Goal: Communication & Community: Answer question/provide support

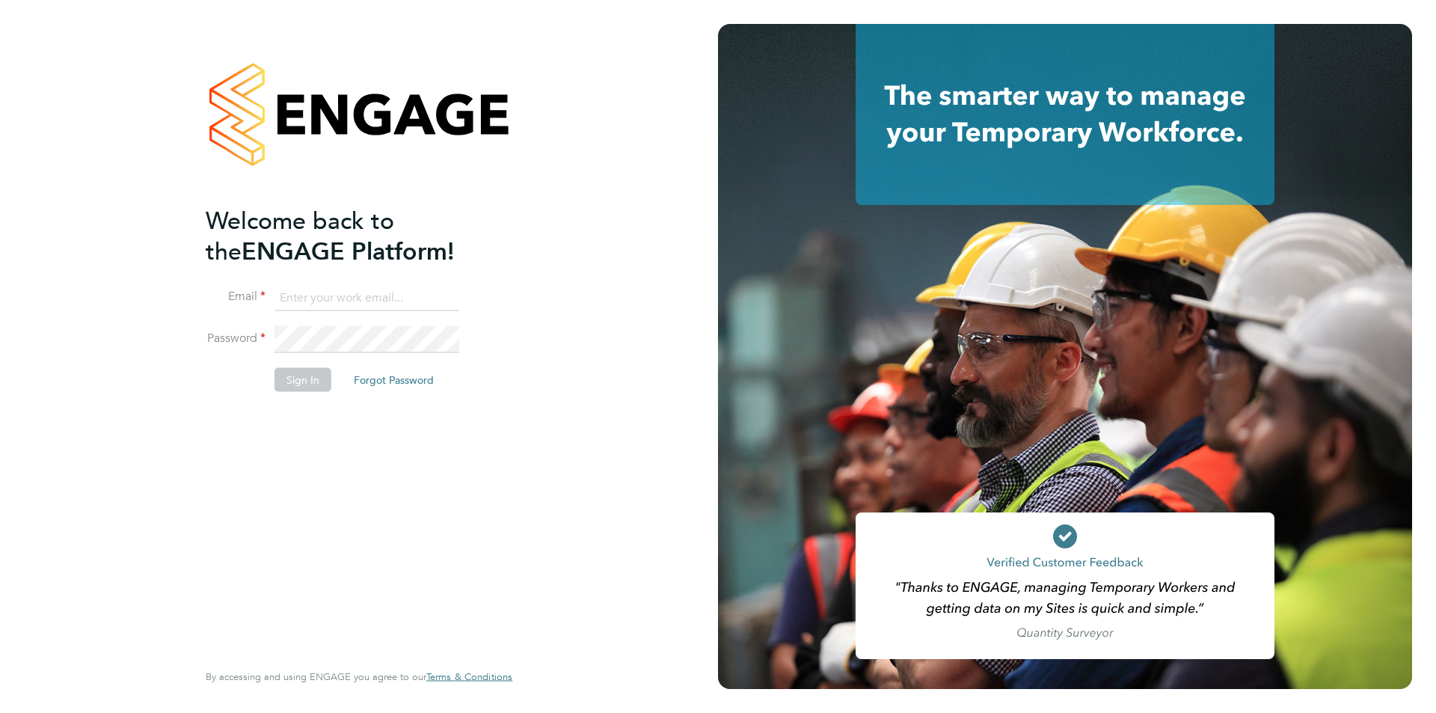
type input "katie.stafford@ncclondon.ac.uk"
click at [311, 370] on button "Sign In" at bounding box center [303, 379] width 57 height 24
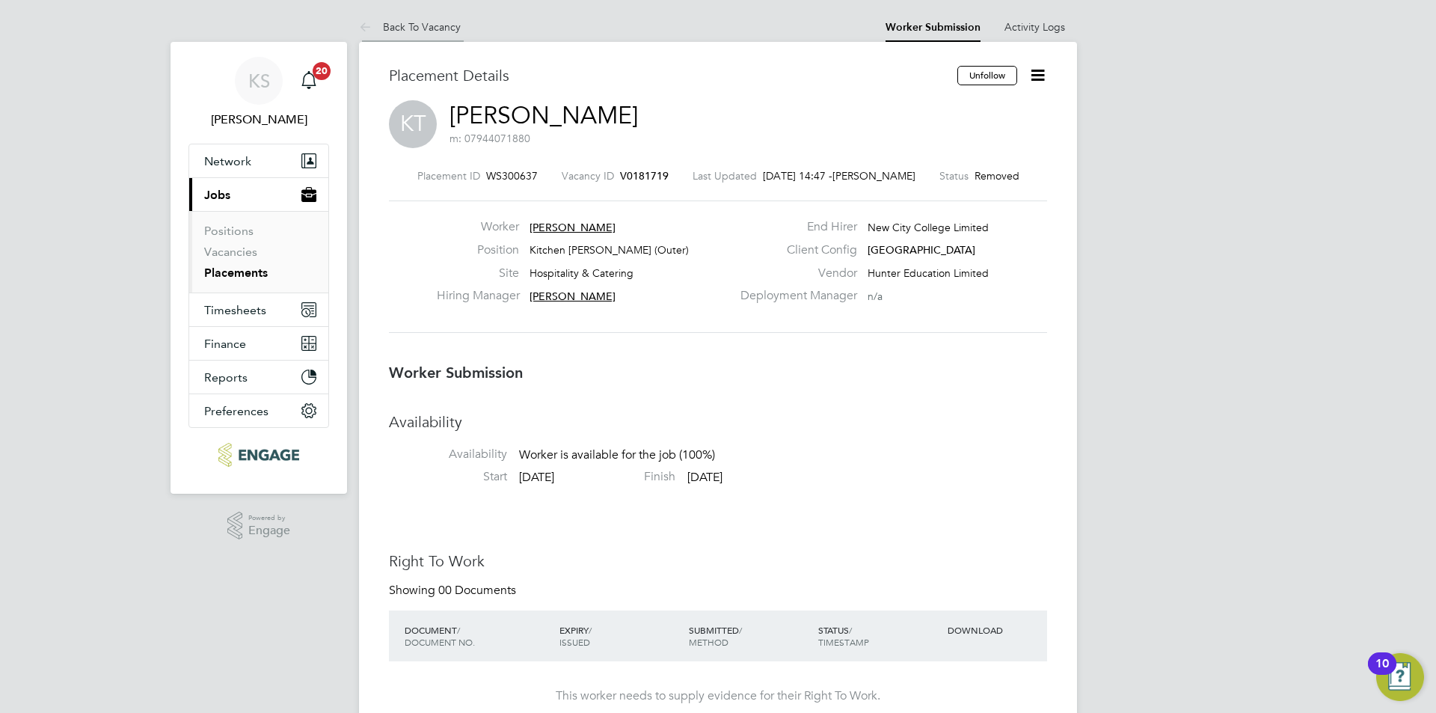
click at [442, 22] on link "Back To Vacancy" at bounding box center [410, 26] width 102 height 13
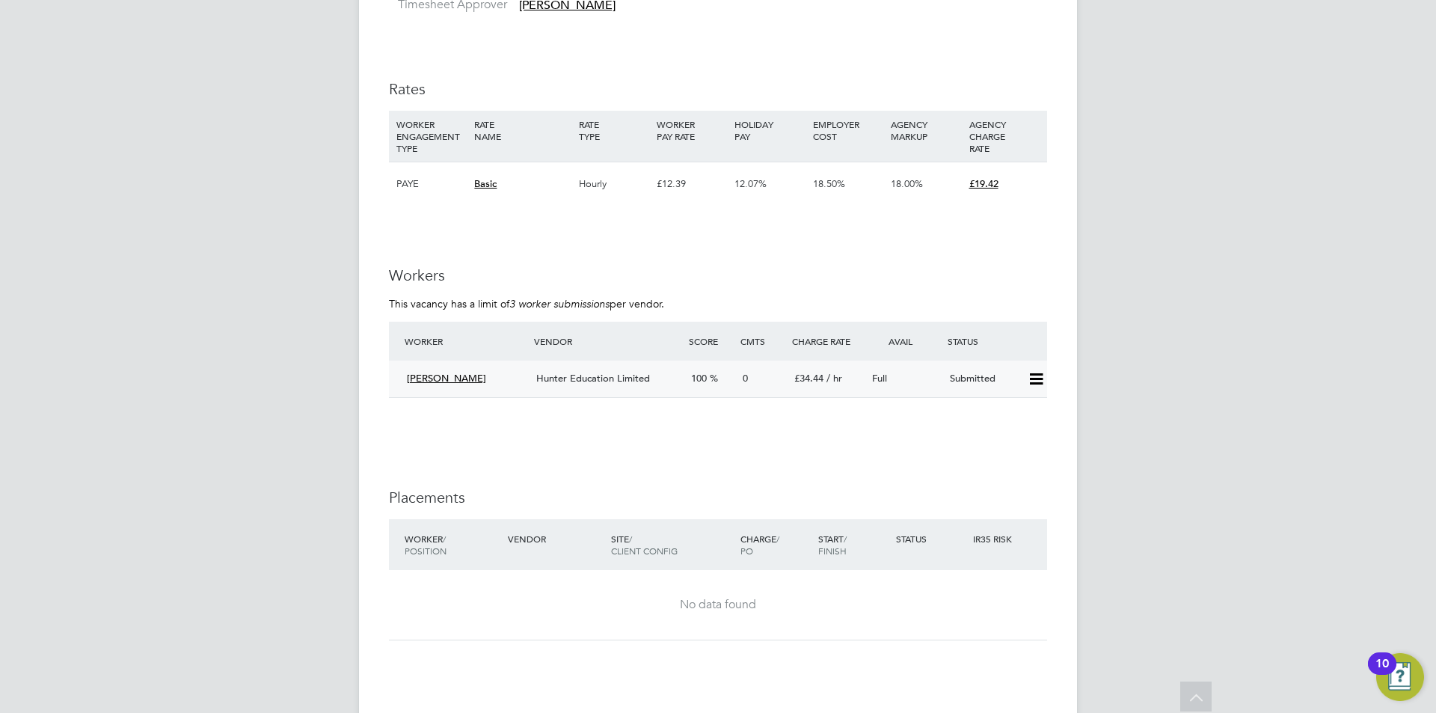
click at [453, 372] on span "[PERSON_NAME]" at bounding box center [446, 378] width 79 height 13
click at [433, 367] on div "[PERSON_NAME]" at bounding box center [465, 379] width 129 height 25
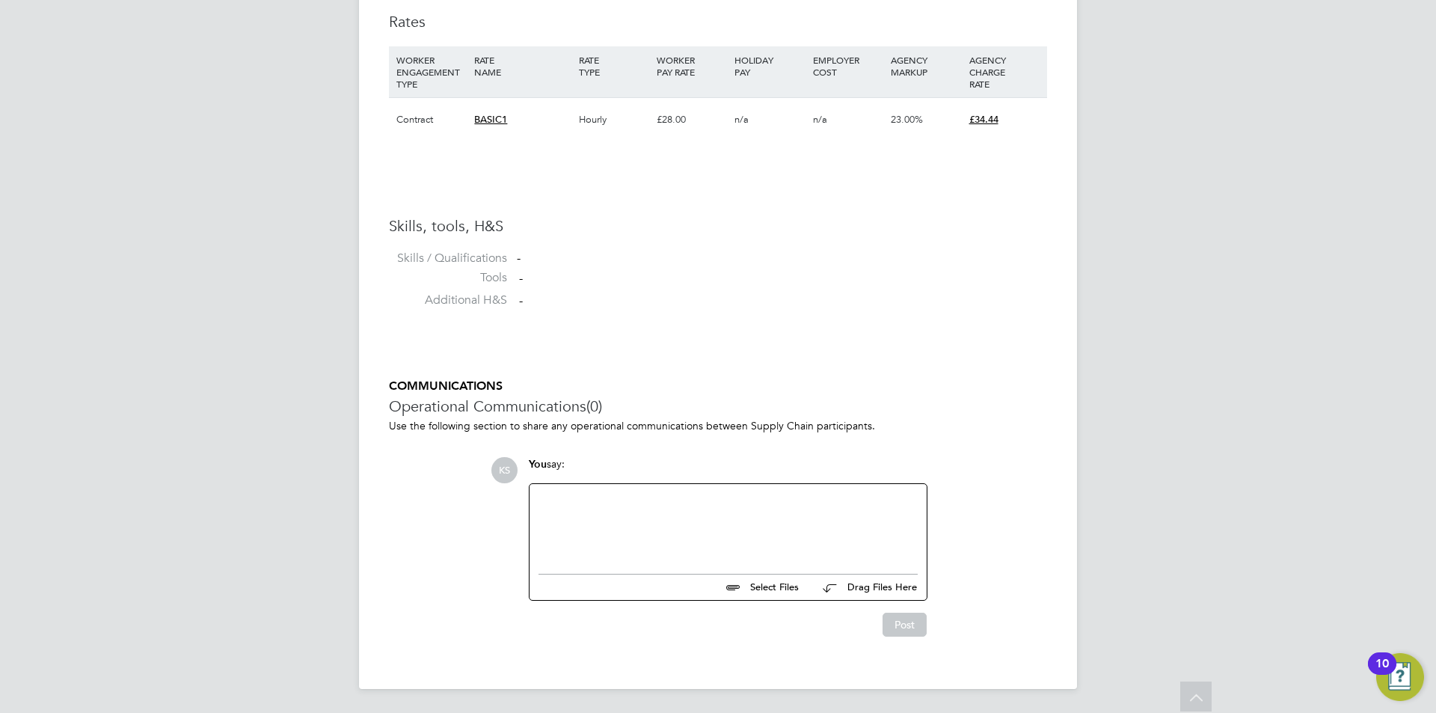
click at [604, 506] on div at bounding box center [728, 525] width 379 height 64
click at [890, 621] on button "Post" at bounding box center [905, 625] width 44 height 24
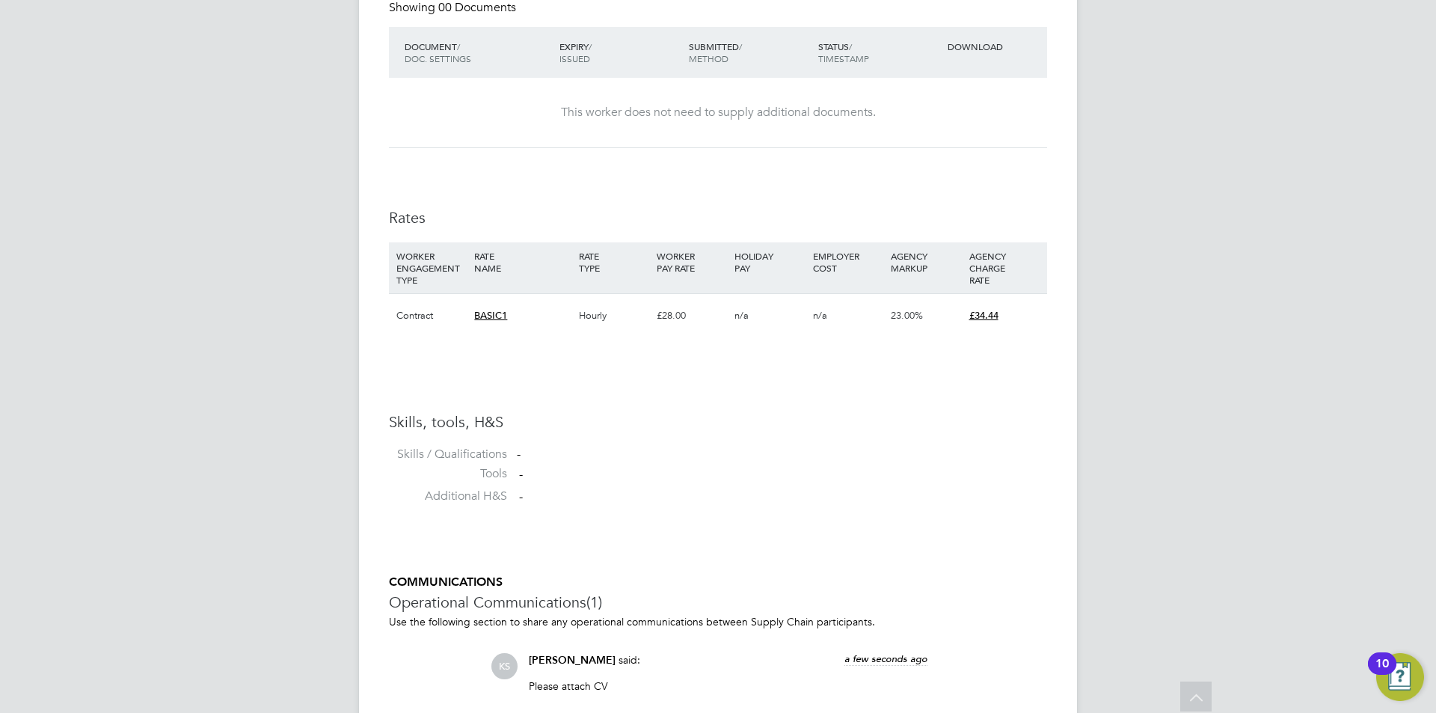
scroll to position [1094, 0]
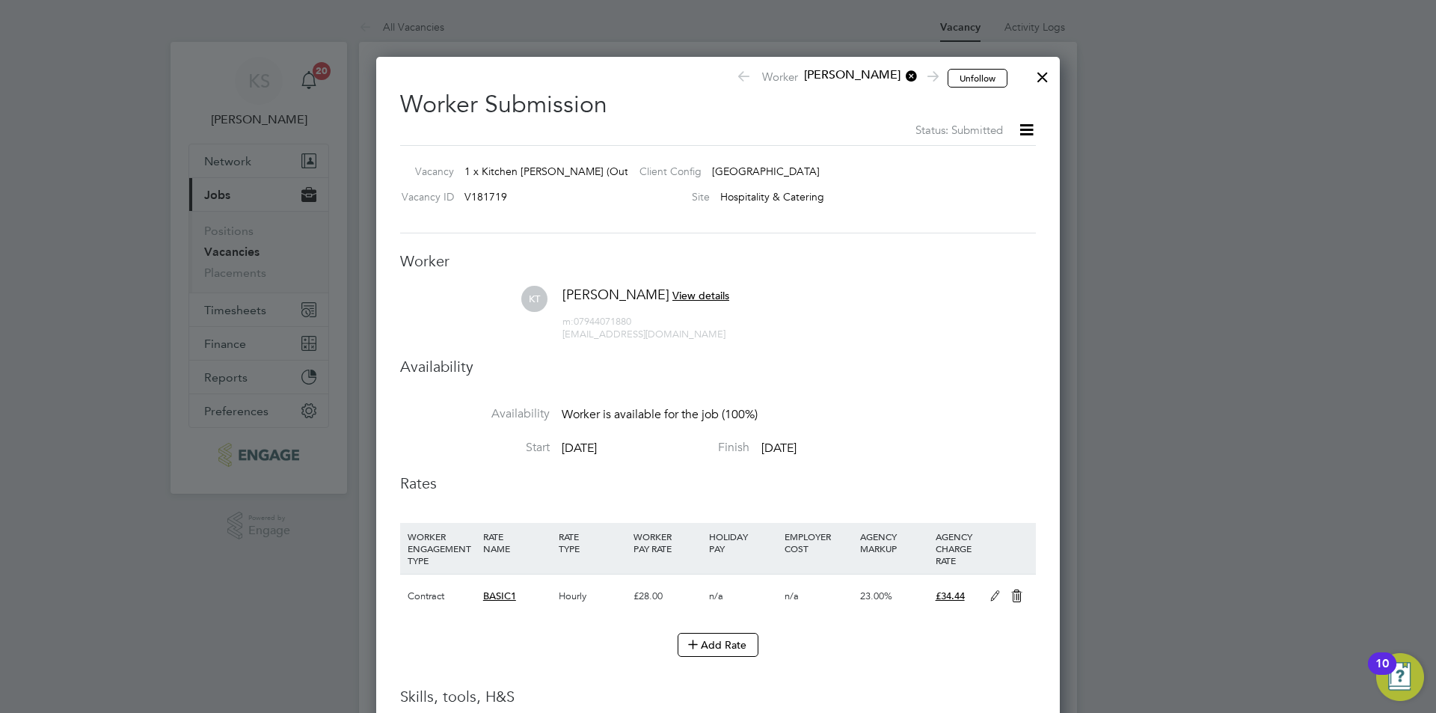
click at [1038, 77] on div at bounding box center [1042, 73] width 27 height 27
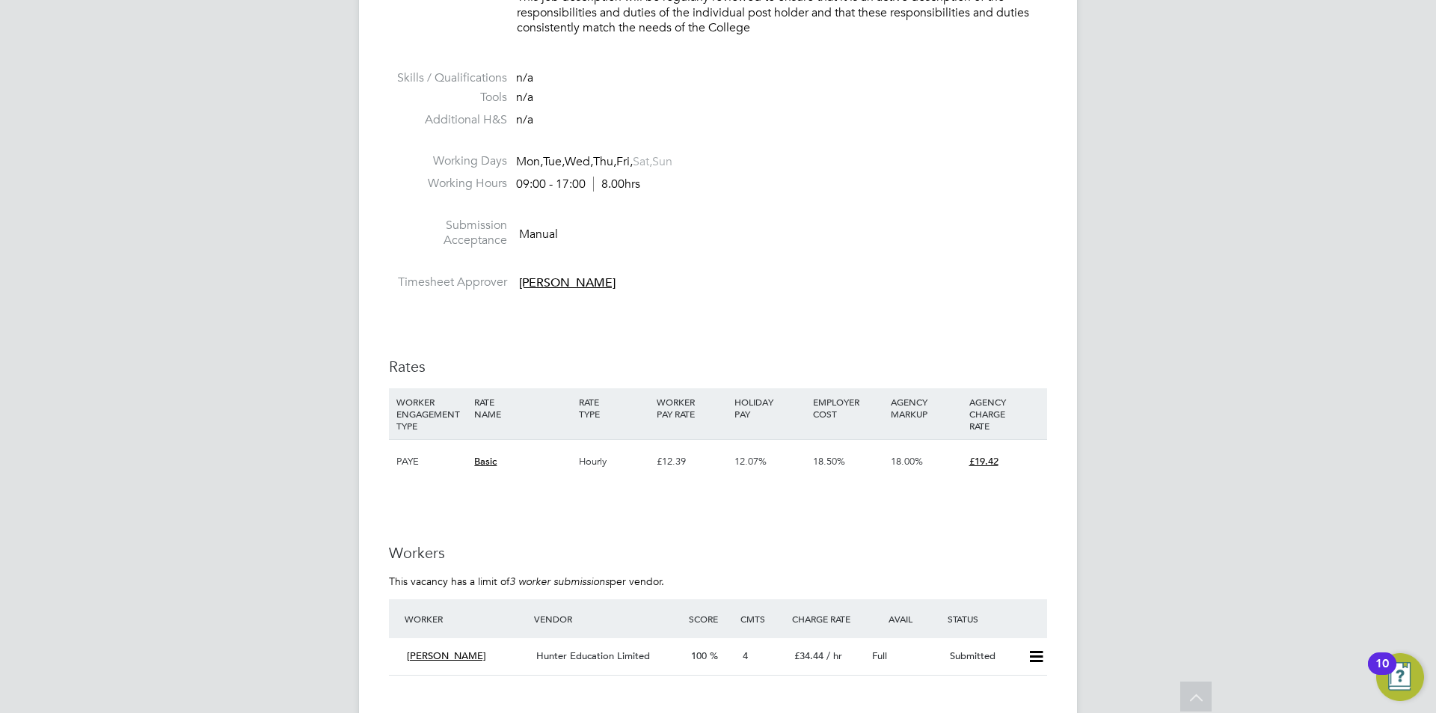
scroll to position [2544, 0]
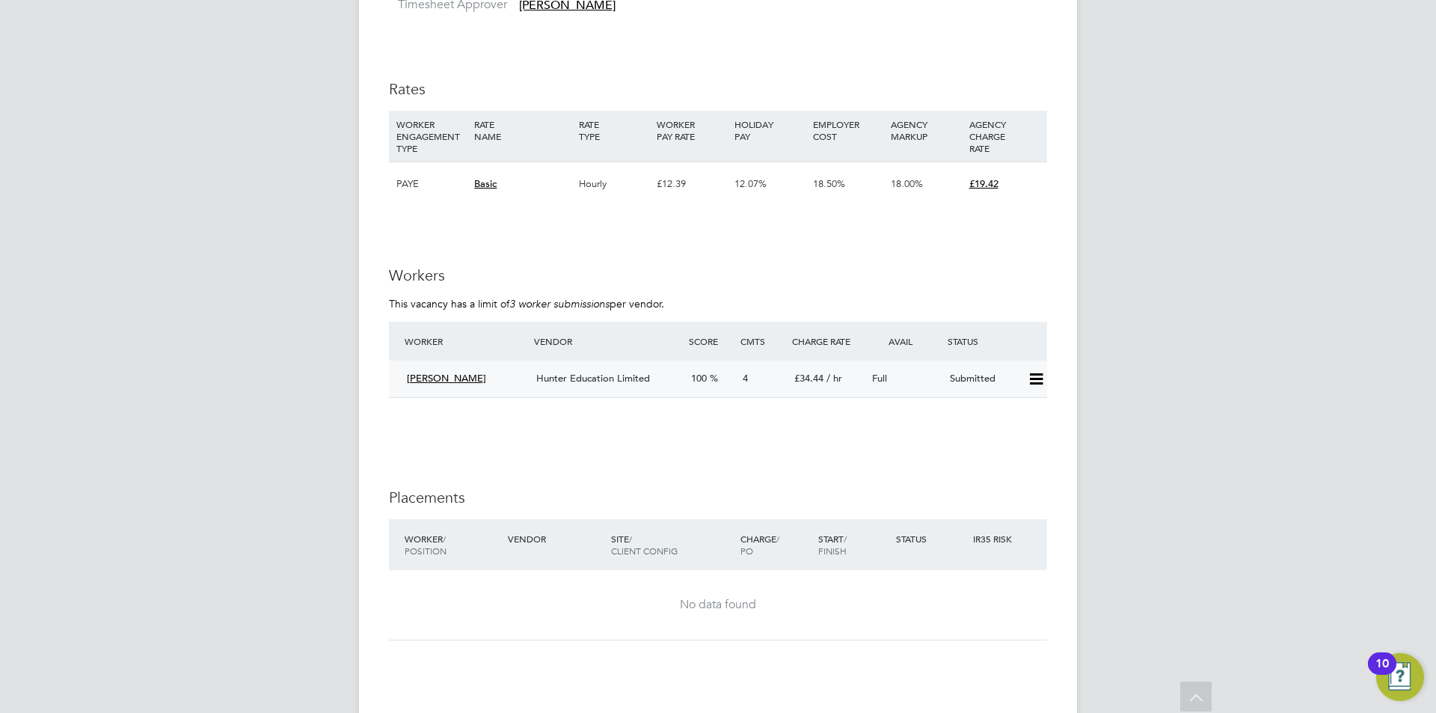
click at [433, 372] on span "[PERSON_NAME]" at bounding box center [446, 378] width 79 height 13
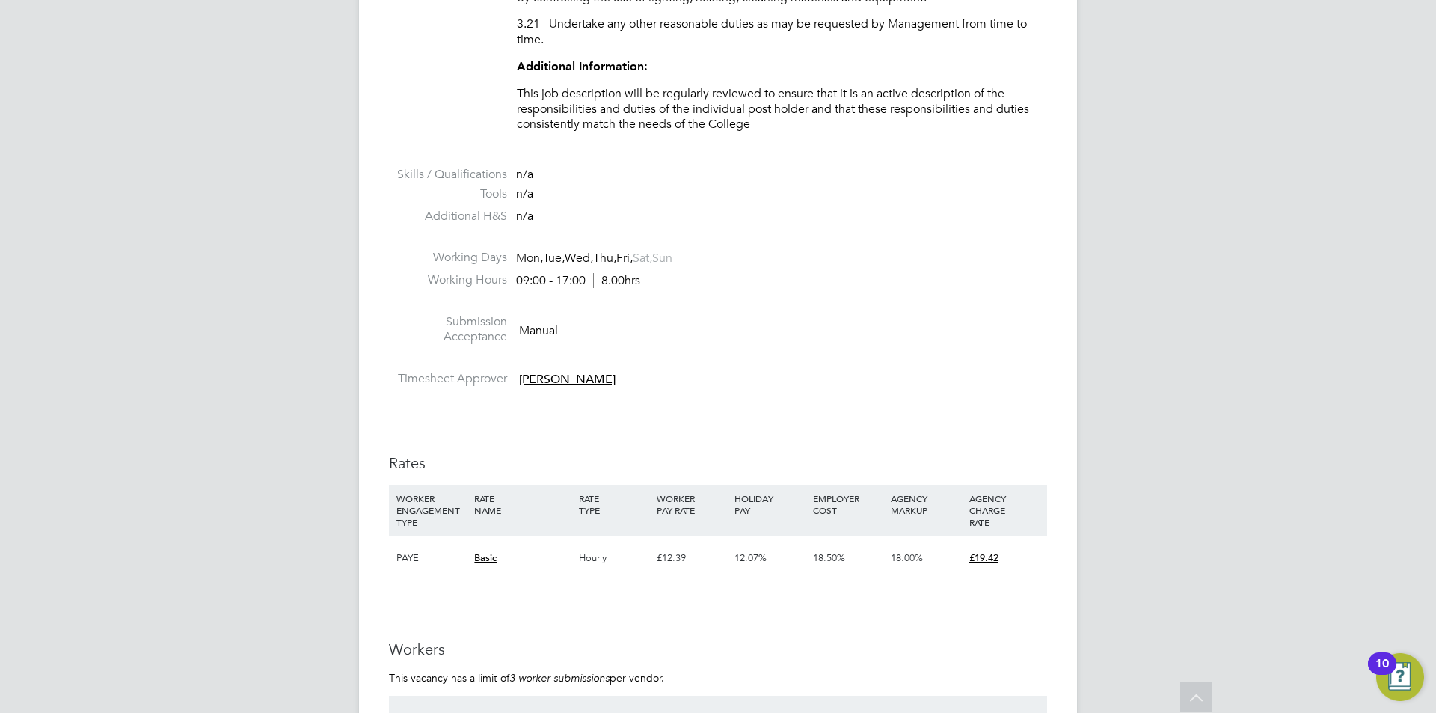
scroll to position [2619, 0]
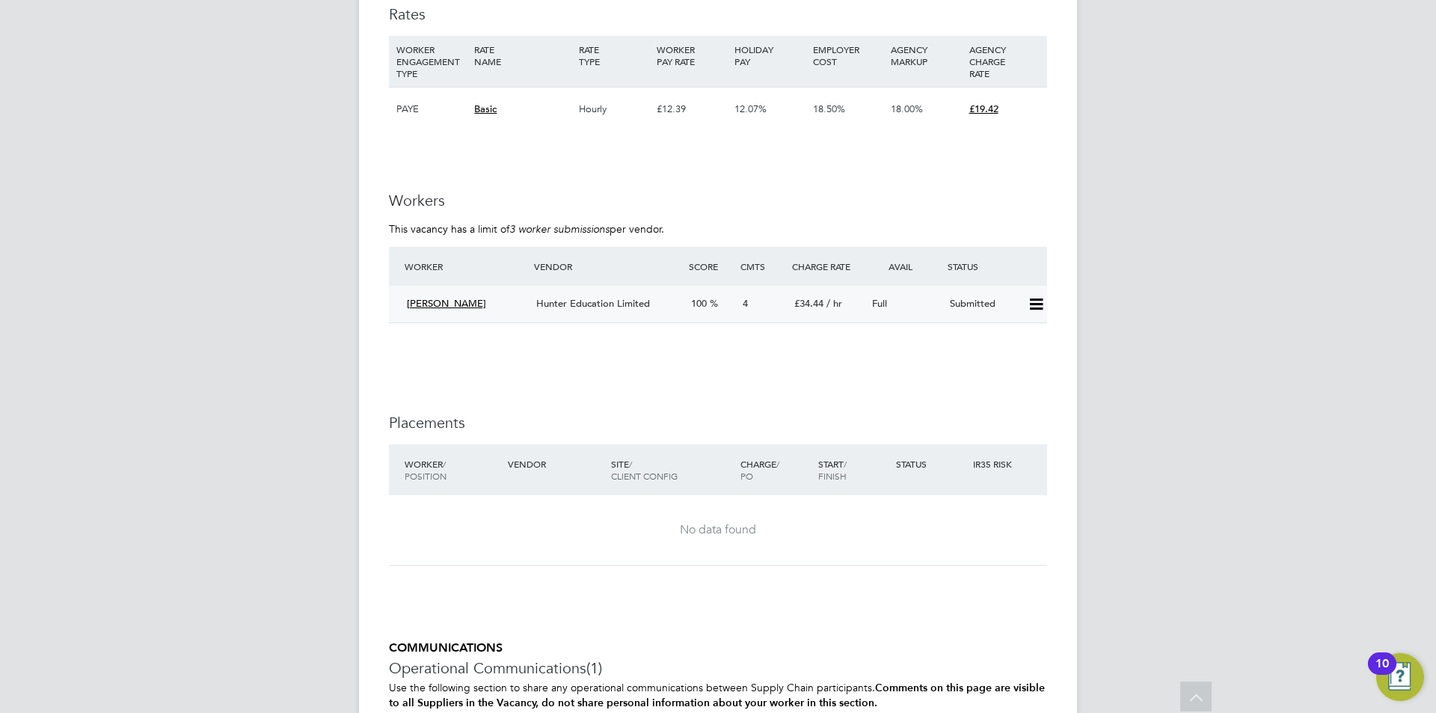
click at [444, 297] on span "[PERSON_NAME]" at bounding box center [446, 303] width 79 height 13
click at [1032, 299] on icon at bounding box center [1036, 305] width 19 height 12
click at [724, 317] on li "Worker Vendor Score Cmts Charge Rate Avail Status Karla Thomas Hunter Education…" at bounding box center [718, 292] width 658 height 91
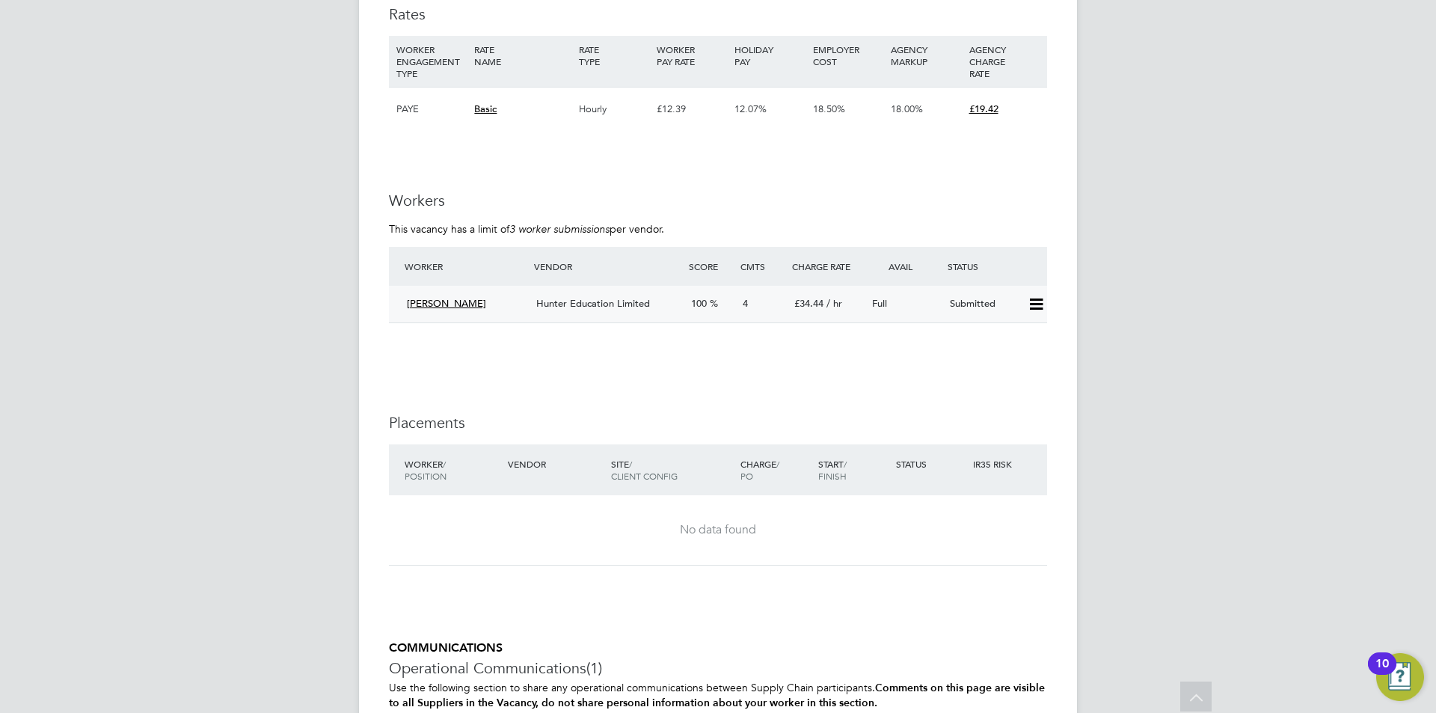
click at [448, 297] on span "[PERSON_NAME]" at bounding box center [446, 303] width 79 height 13
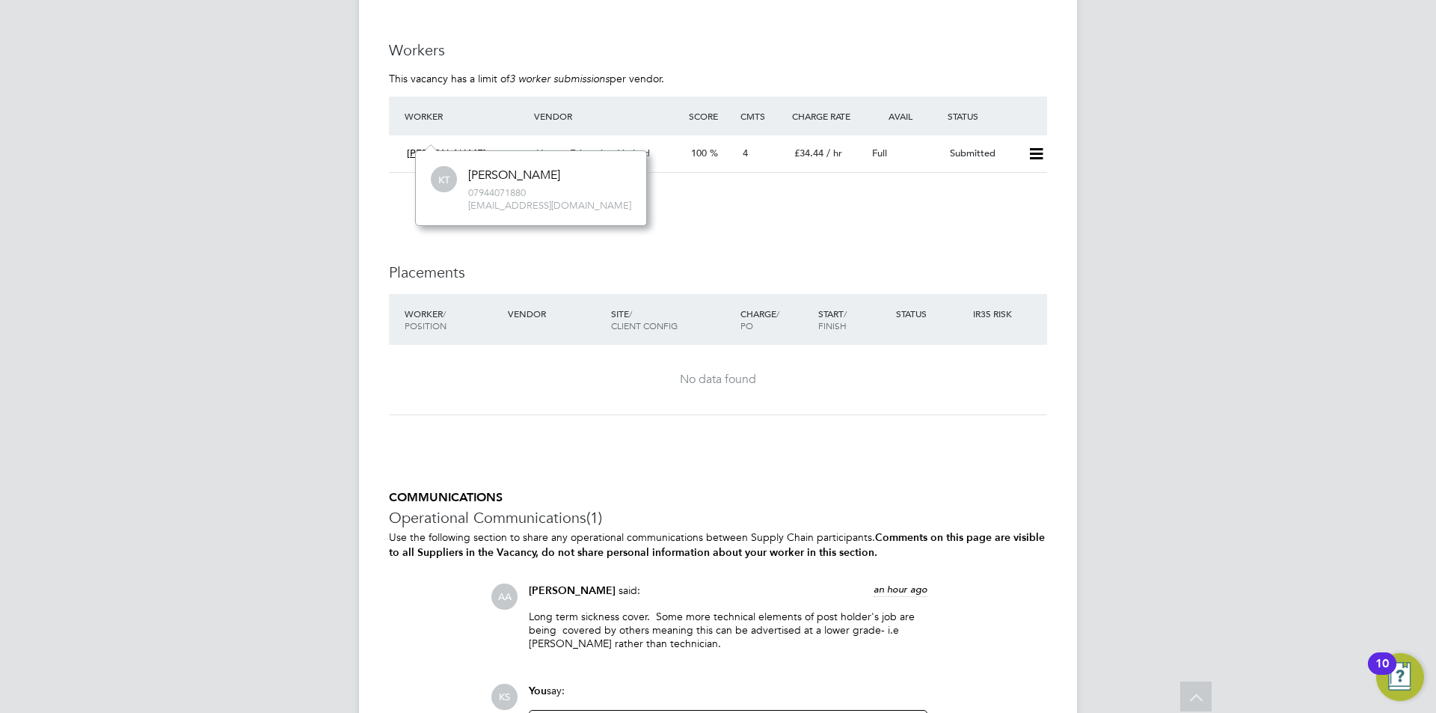
scroll to position [2945, 0]
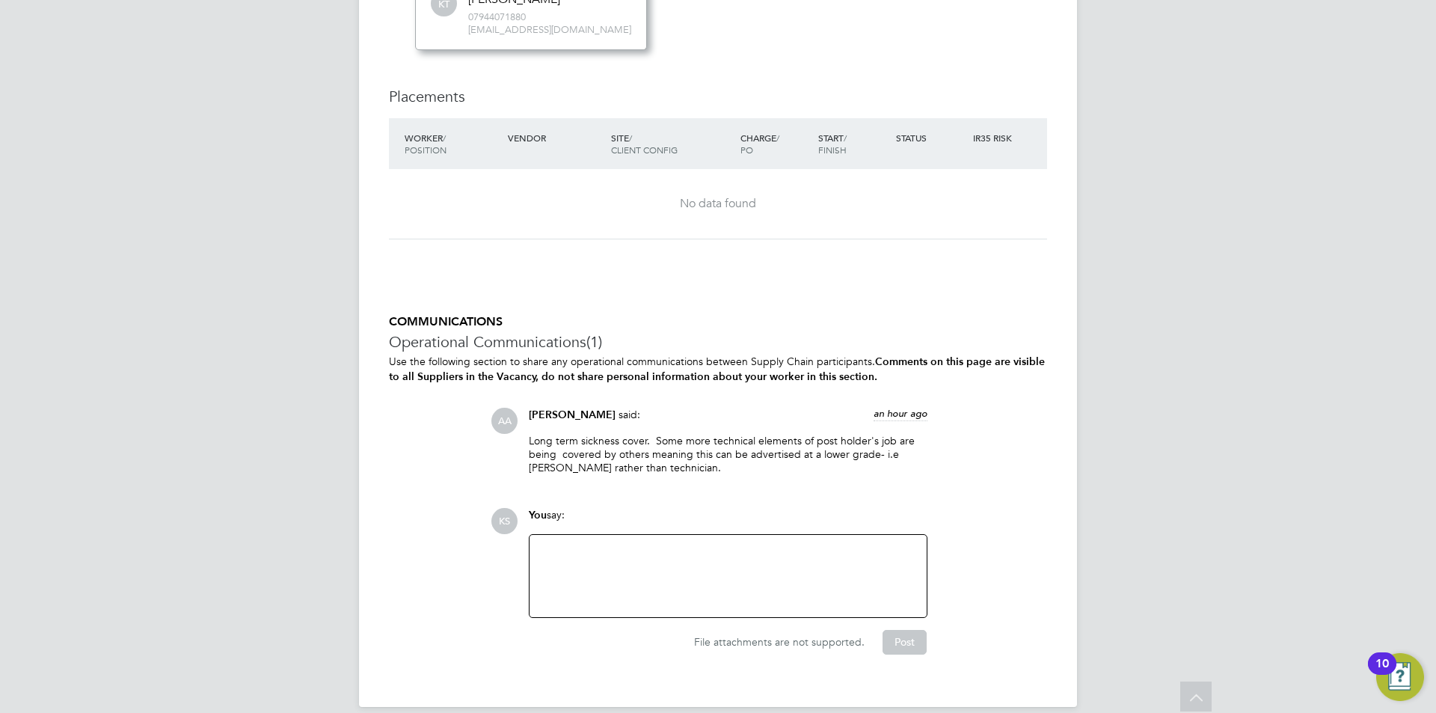
click at [714, 389] on div "COMMUNICATIONS Operational Communications (1) Use the following section to shar…" at bounding box center [718, 484] width 658 height 340
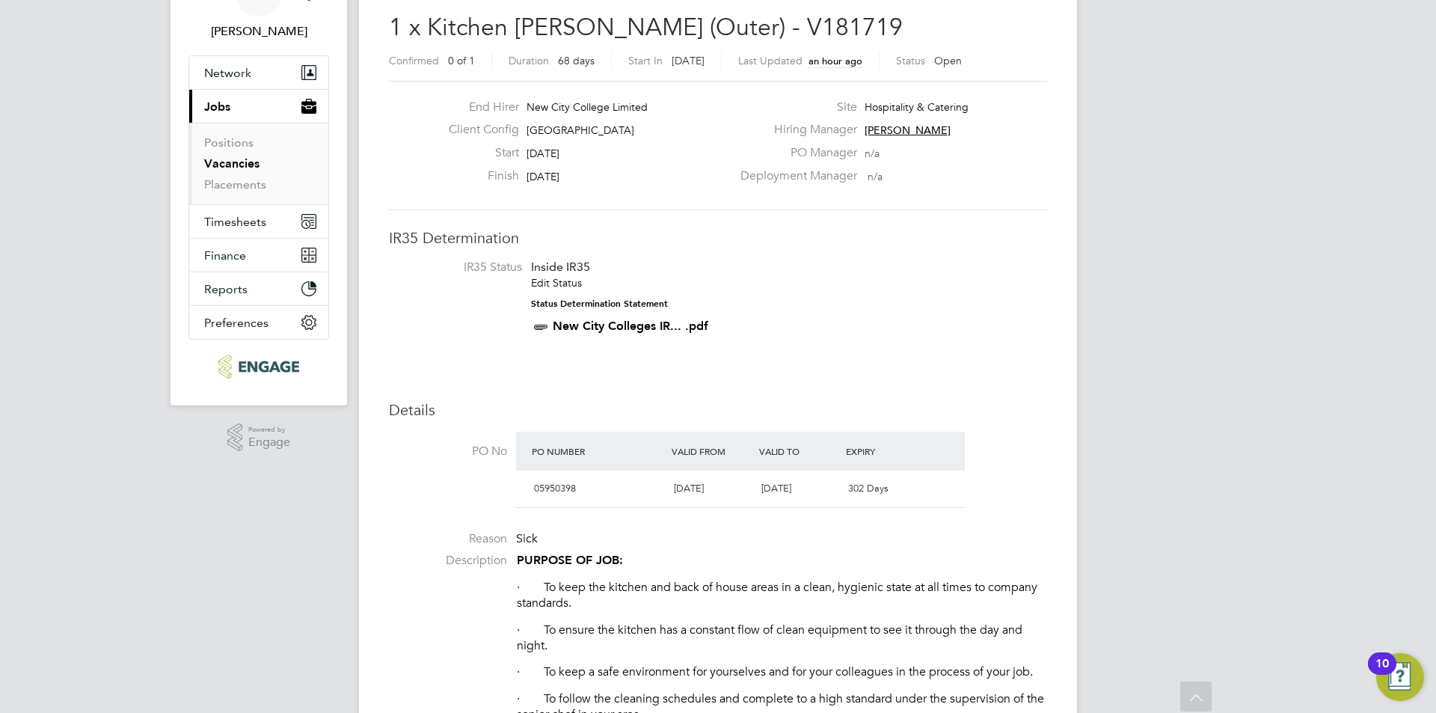
scroll to position [27, 0]
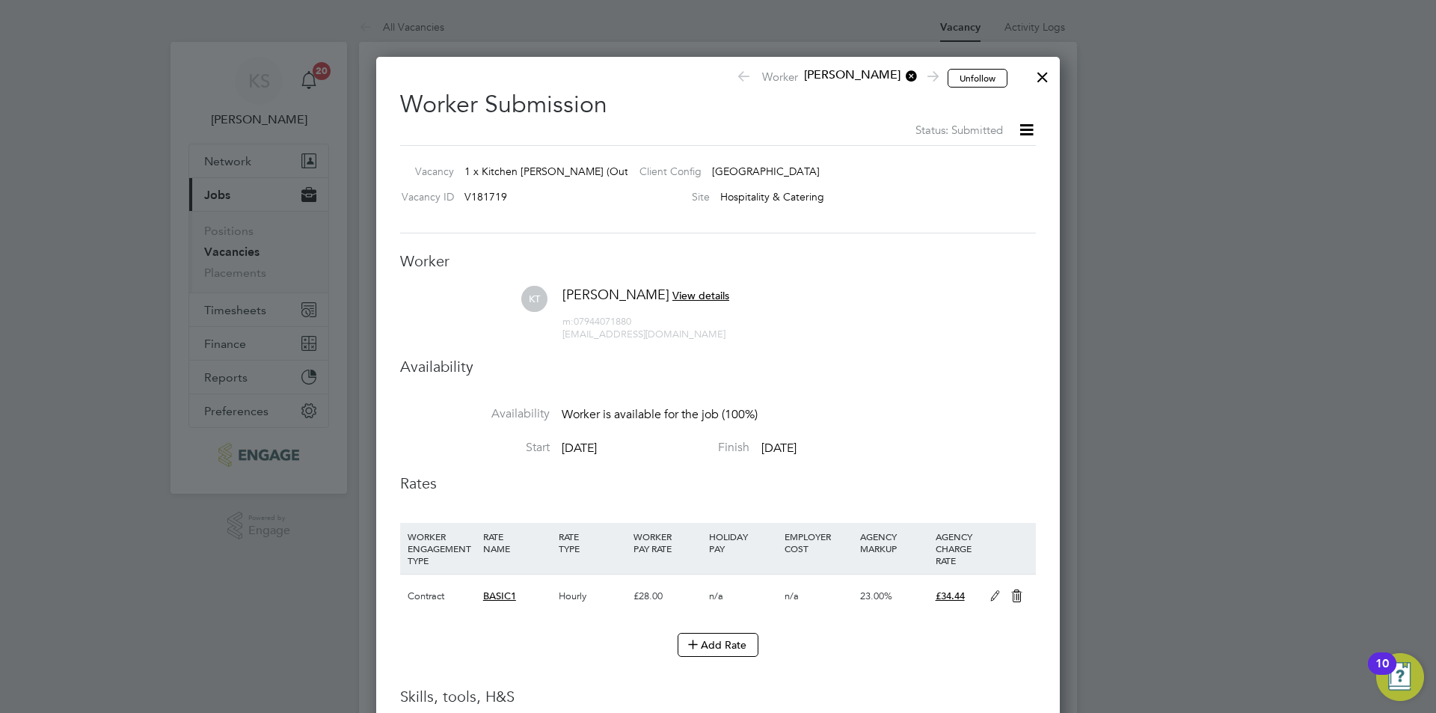
click at [1038, 76] on div at bounding box center [1042, 73] width 27 height 27
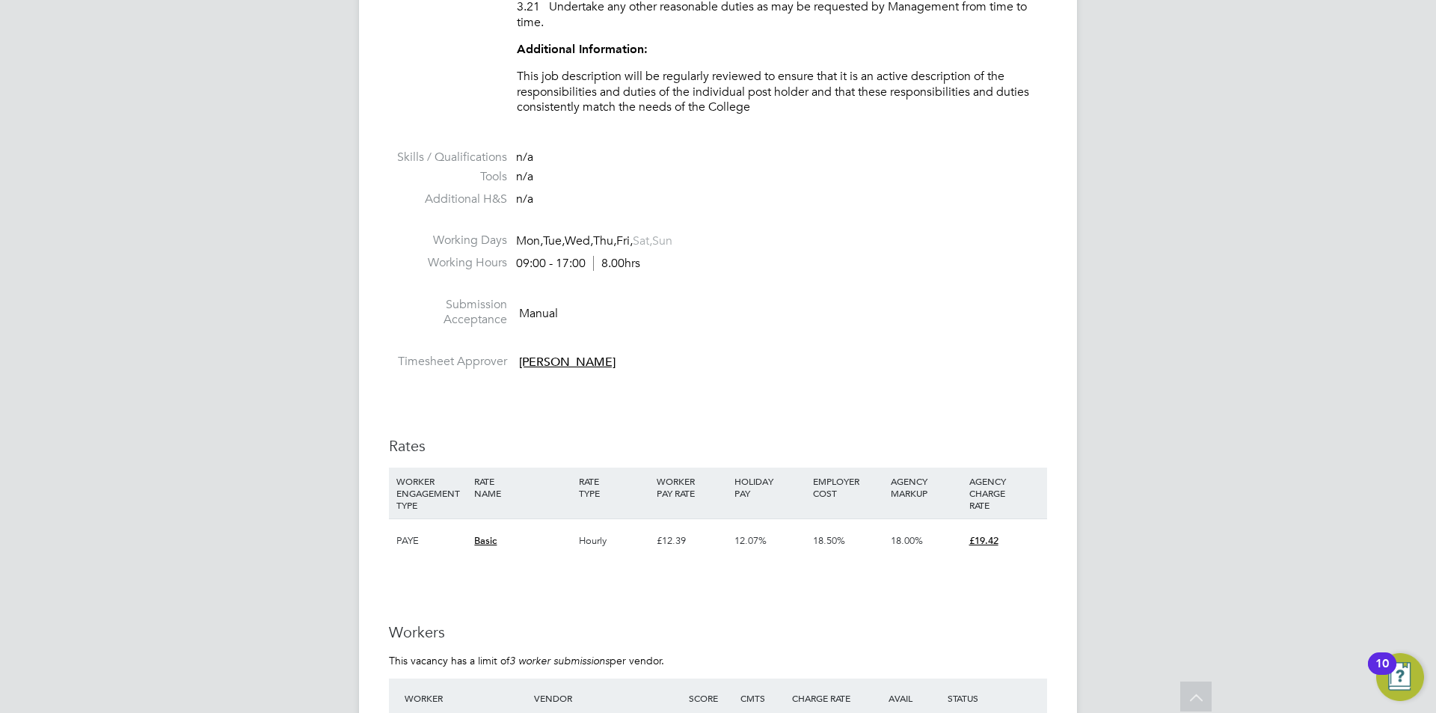
scroll to position [2556, 0]
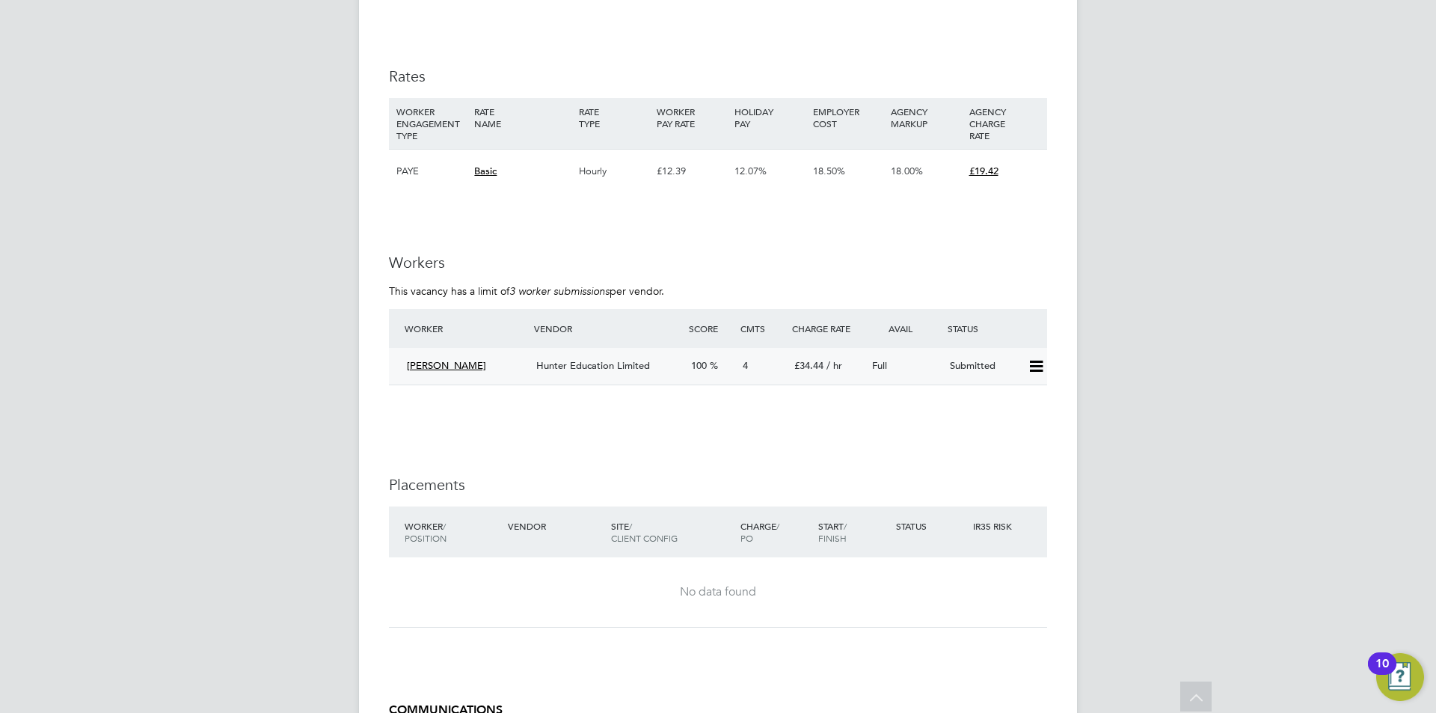
click at [961, 354] on div "Submitted" at bounding box center [983, 366] width 78 height 25
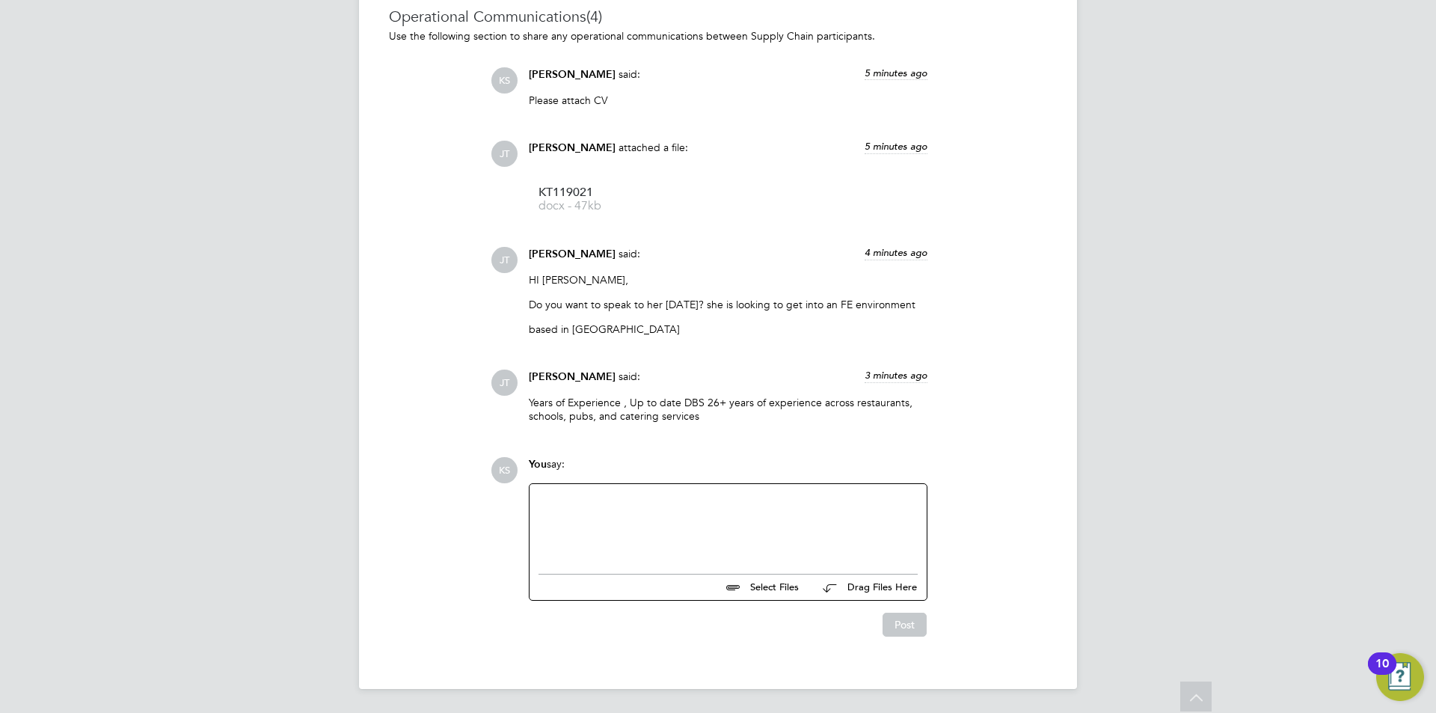
click at [610, 509] on div at bounding box center [728, 525] width 379 height 64
click at [572, 196] on span "KT119021" at bounding box center [599, 192] width 120 height 11
click at [643, 504] on div at bounding box center [728, 525] width 379 height 64
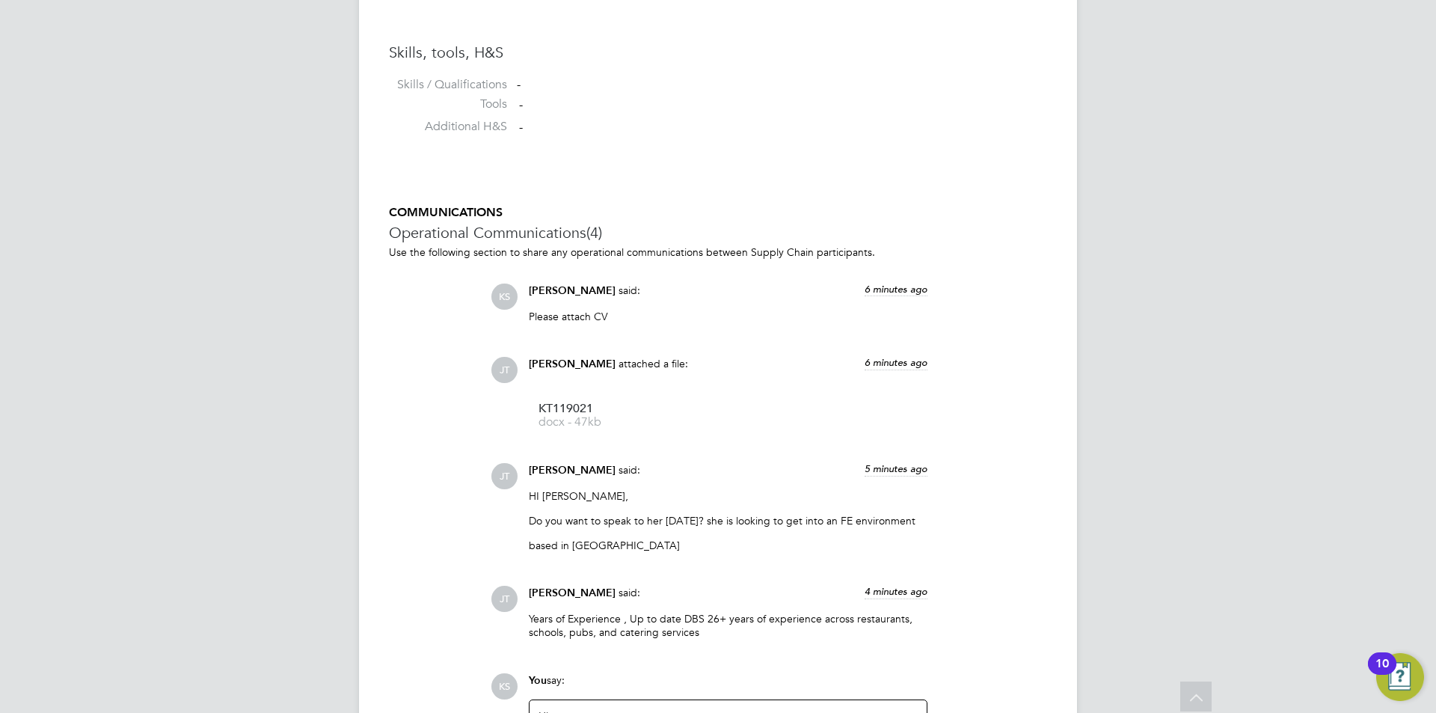
scroll to position [1186, 0]
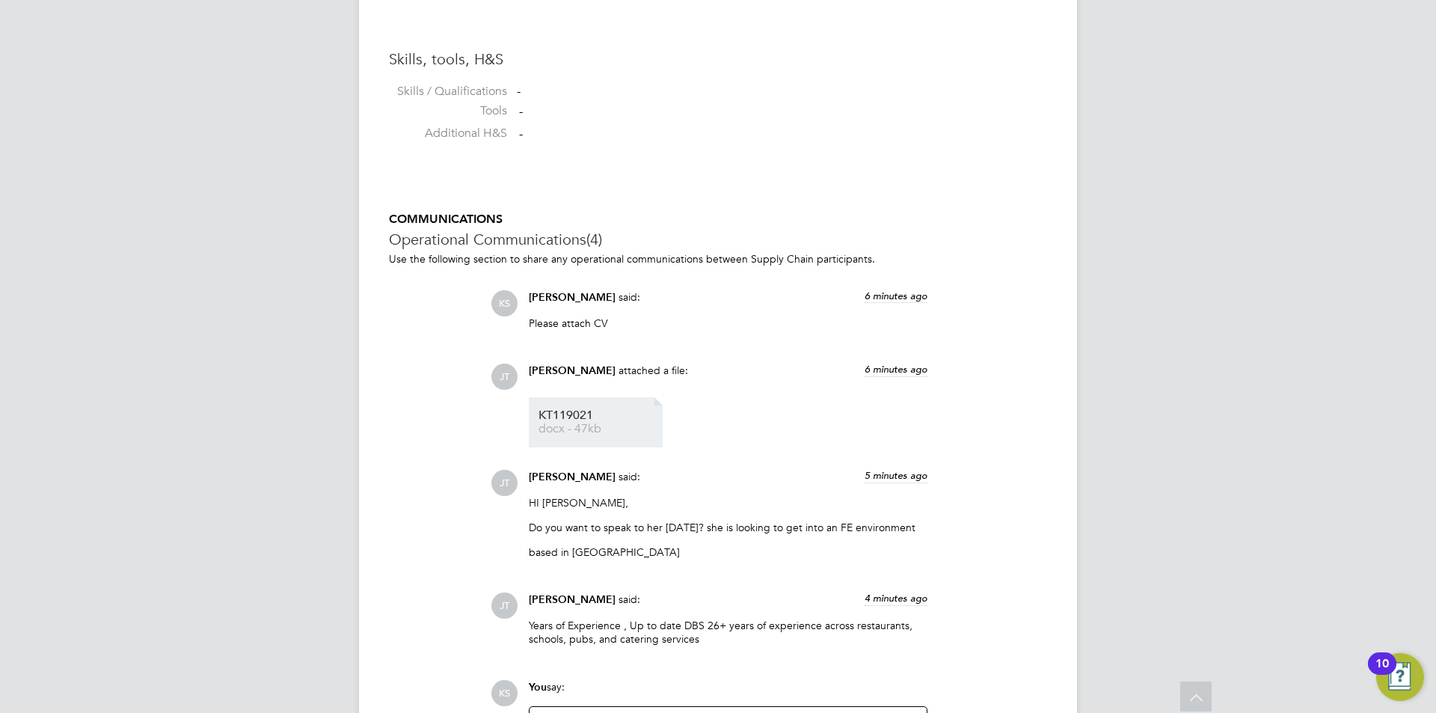
click at [558, 416] on span "KT119021" at bounding box center [599, 415] width 120 height 11
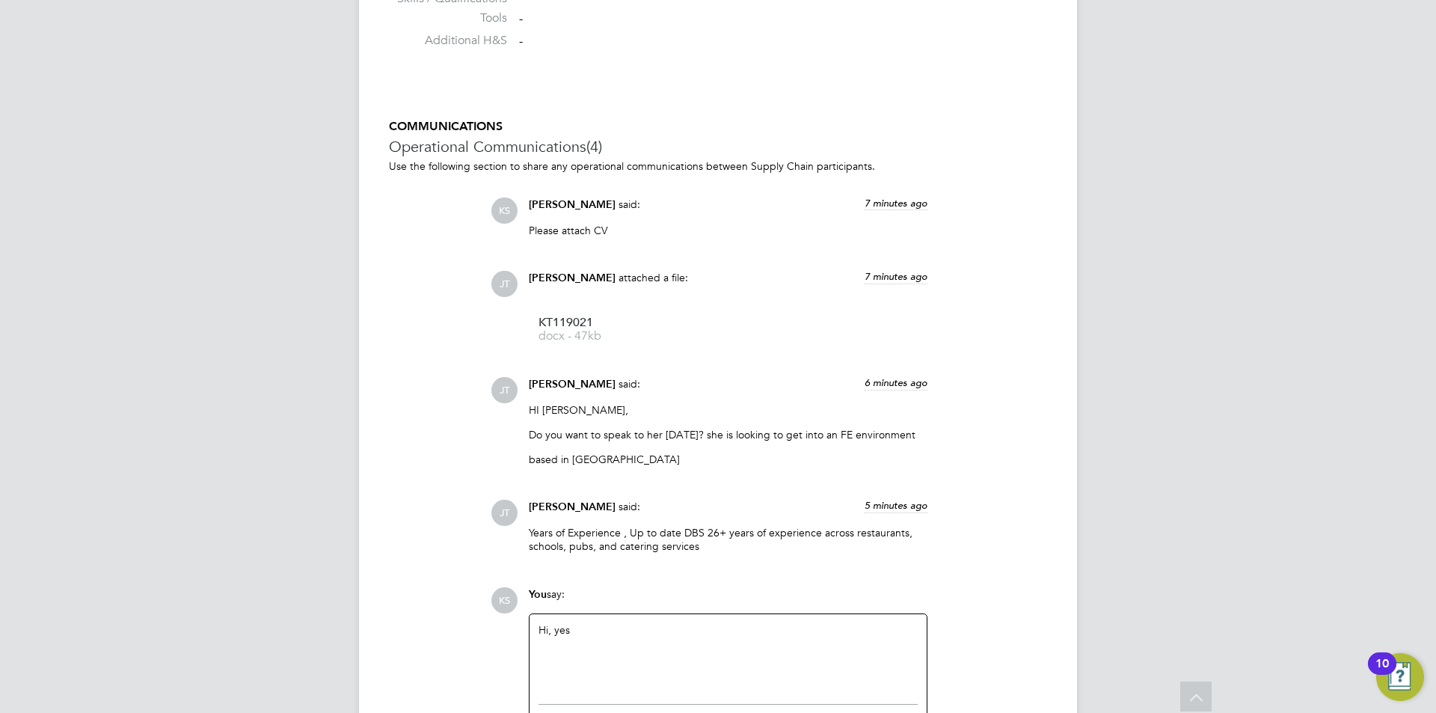
scroll to position [1410, 0]
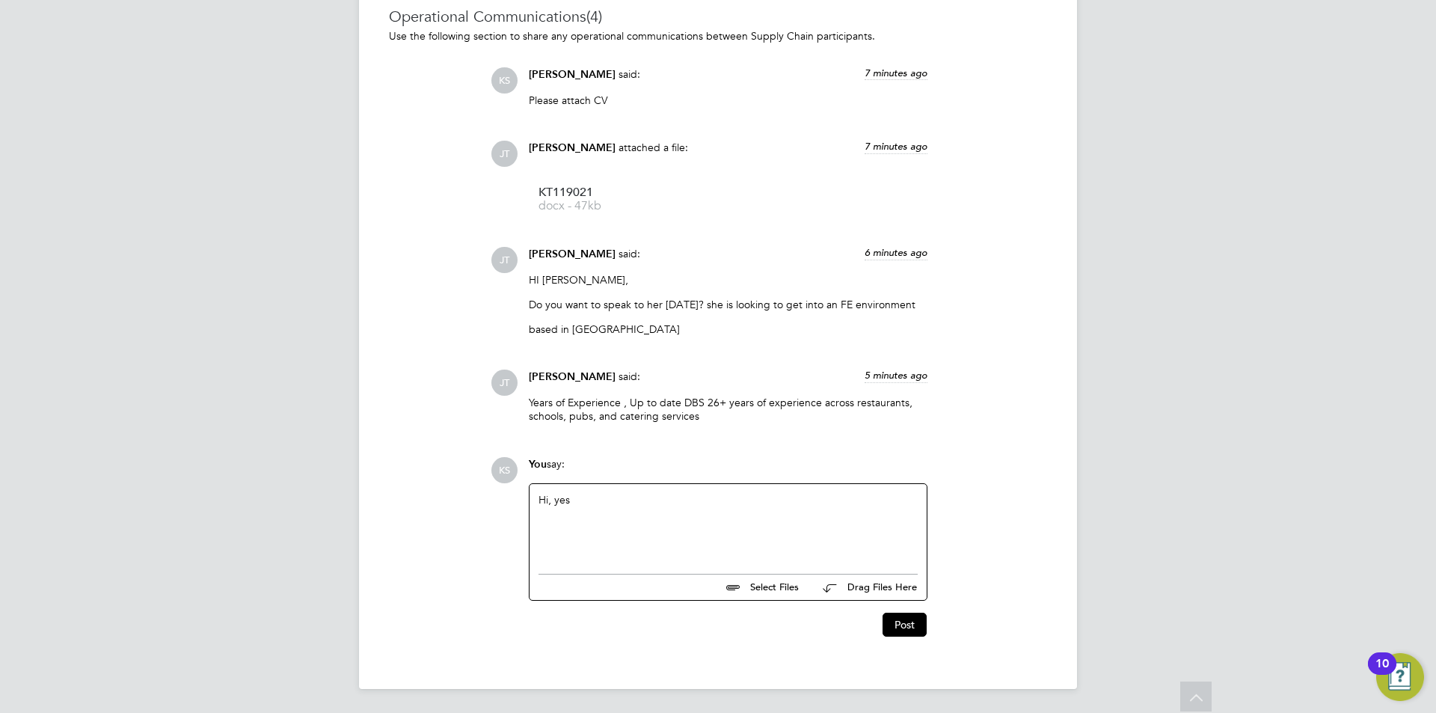
click at [766, 507] on div "Hi, yes" at bounding box center [728, 525] width 379 height 64
click at [902, 624] on button "Post" at bounding box center [905, 625] width 44 height 24
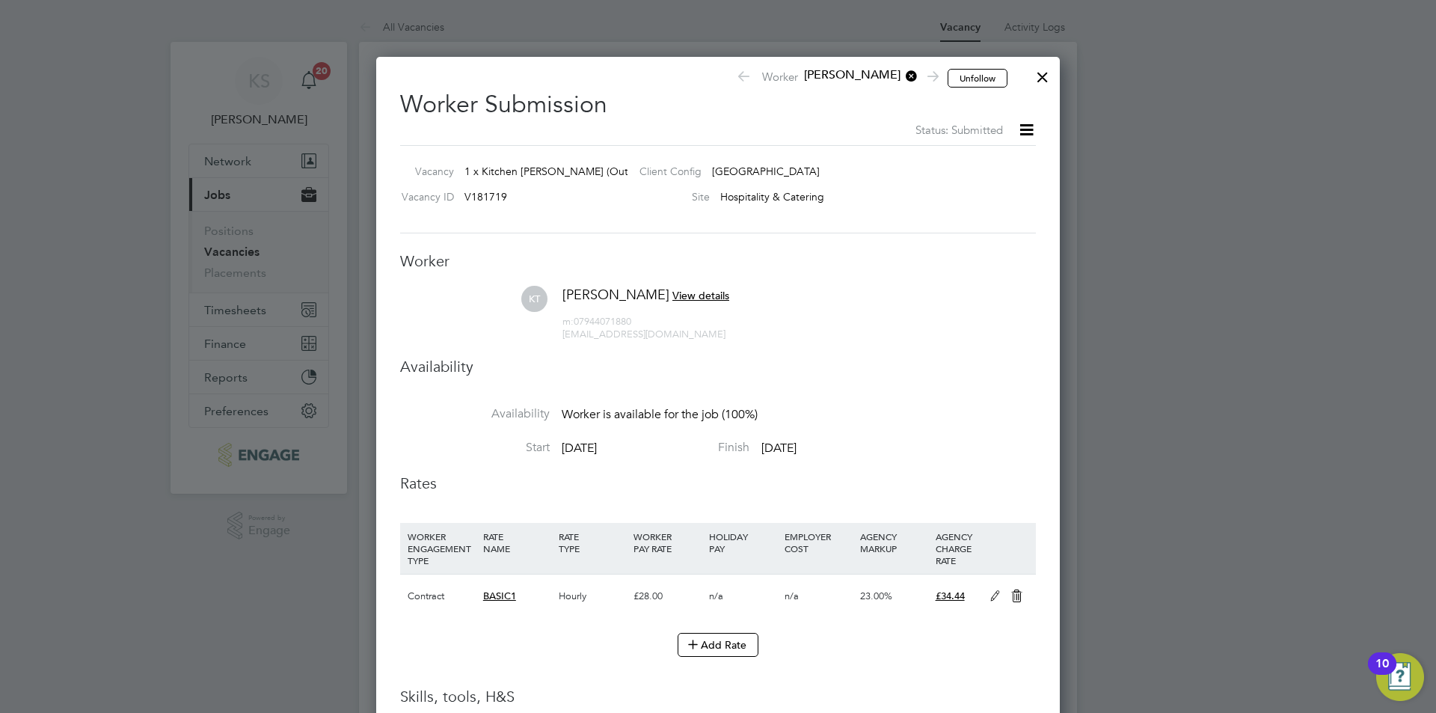
click at [1043, 73] on div at bounding box center [1042, 73] width 27 height 27
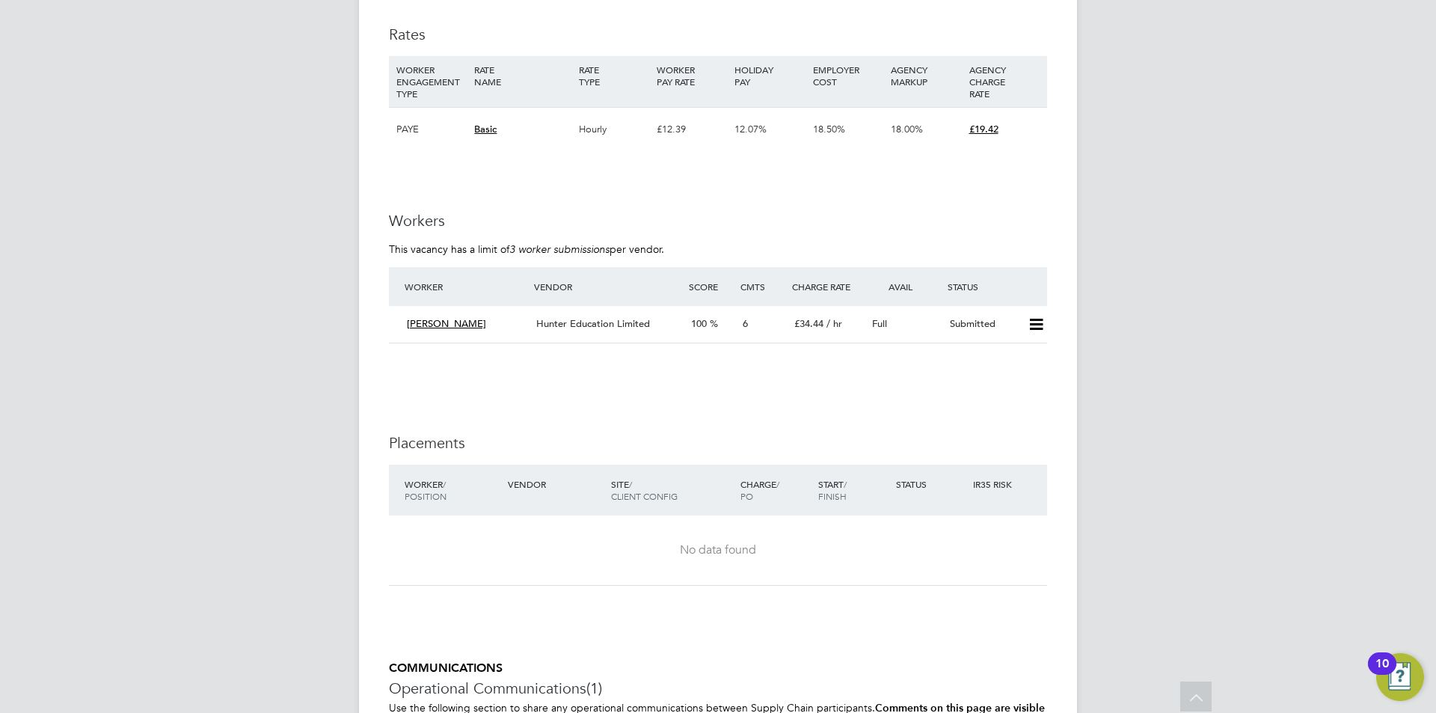
scroll to position [2945, 0]
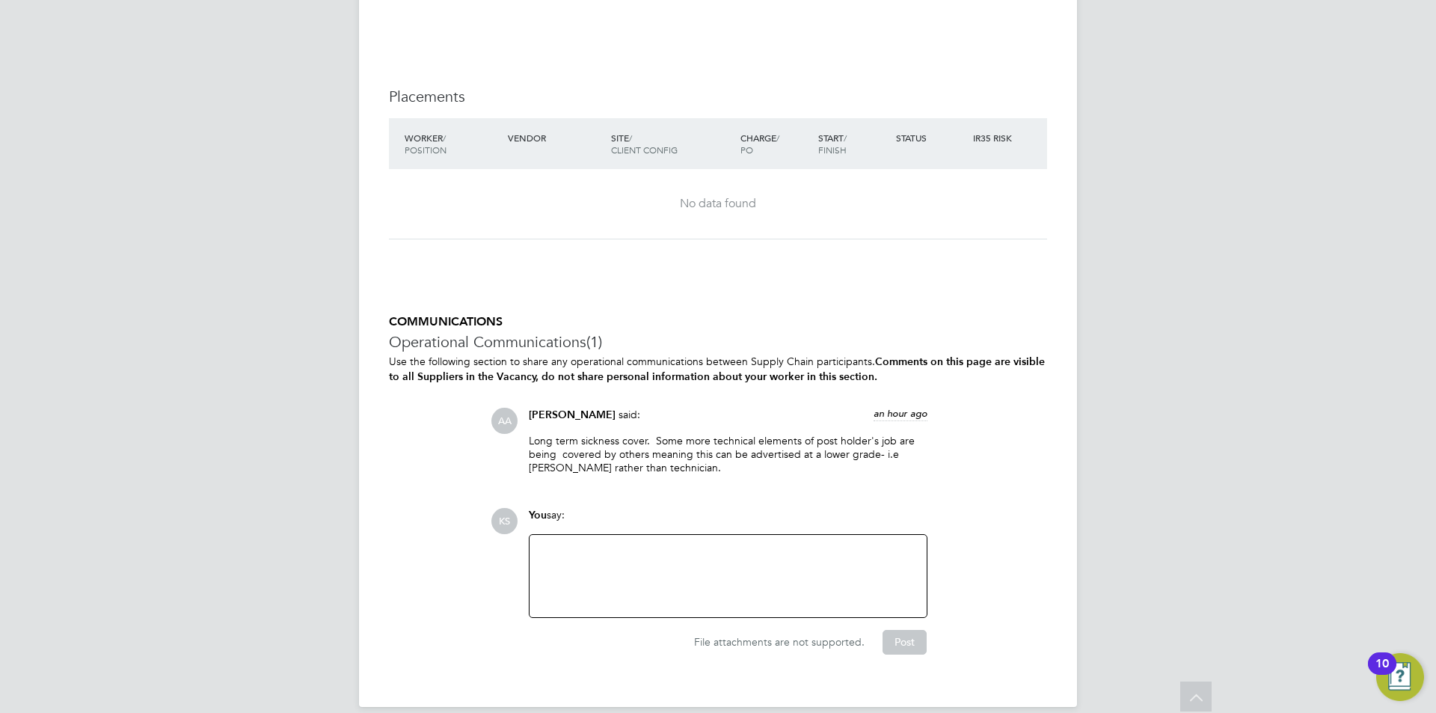
click at [717, 544] on div at bounding box center [728, 576] width 379 height 64
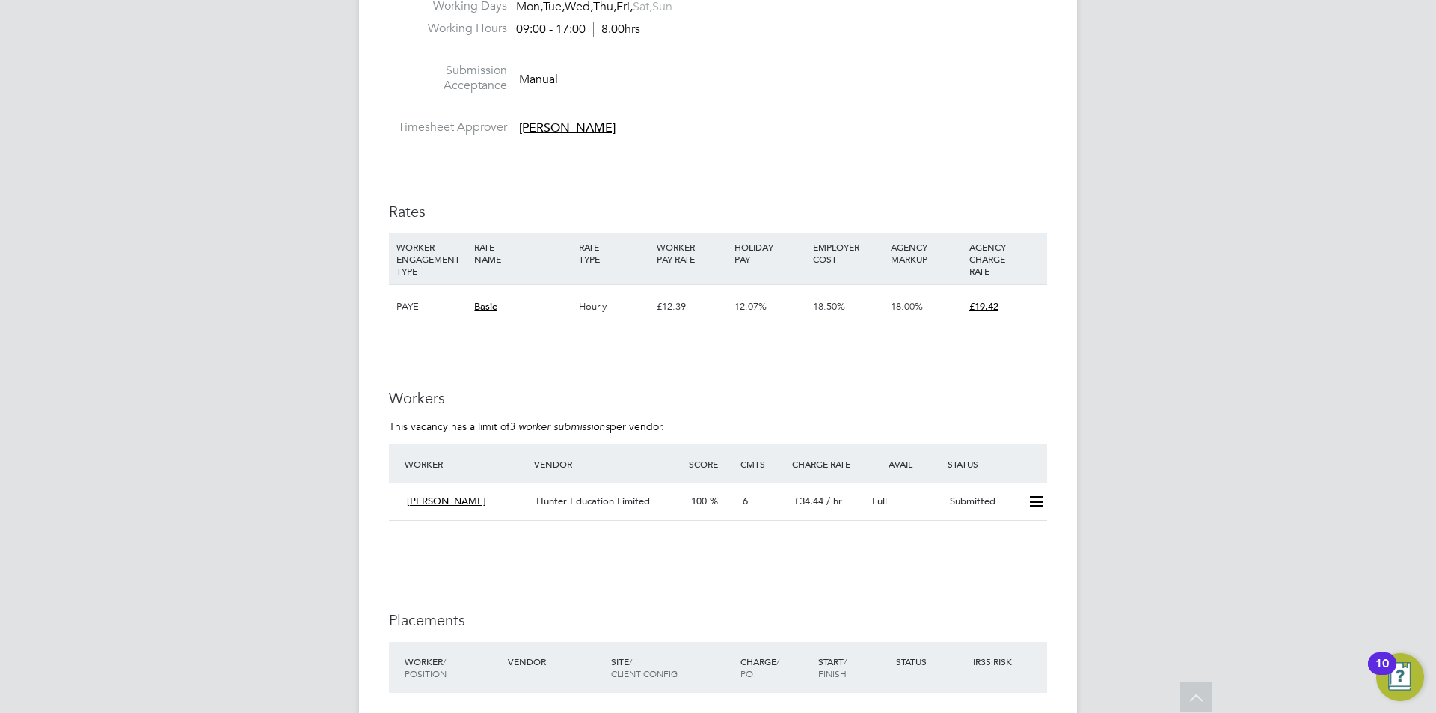
scroll to position [2047, 0]
click at [456, 495] on span "[PERSON_NAME]" at bounding box center [446, 501] width 79 height 13
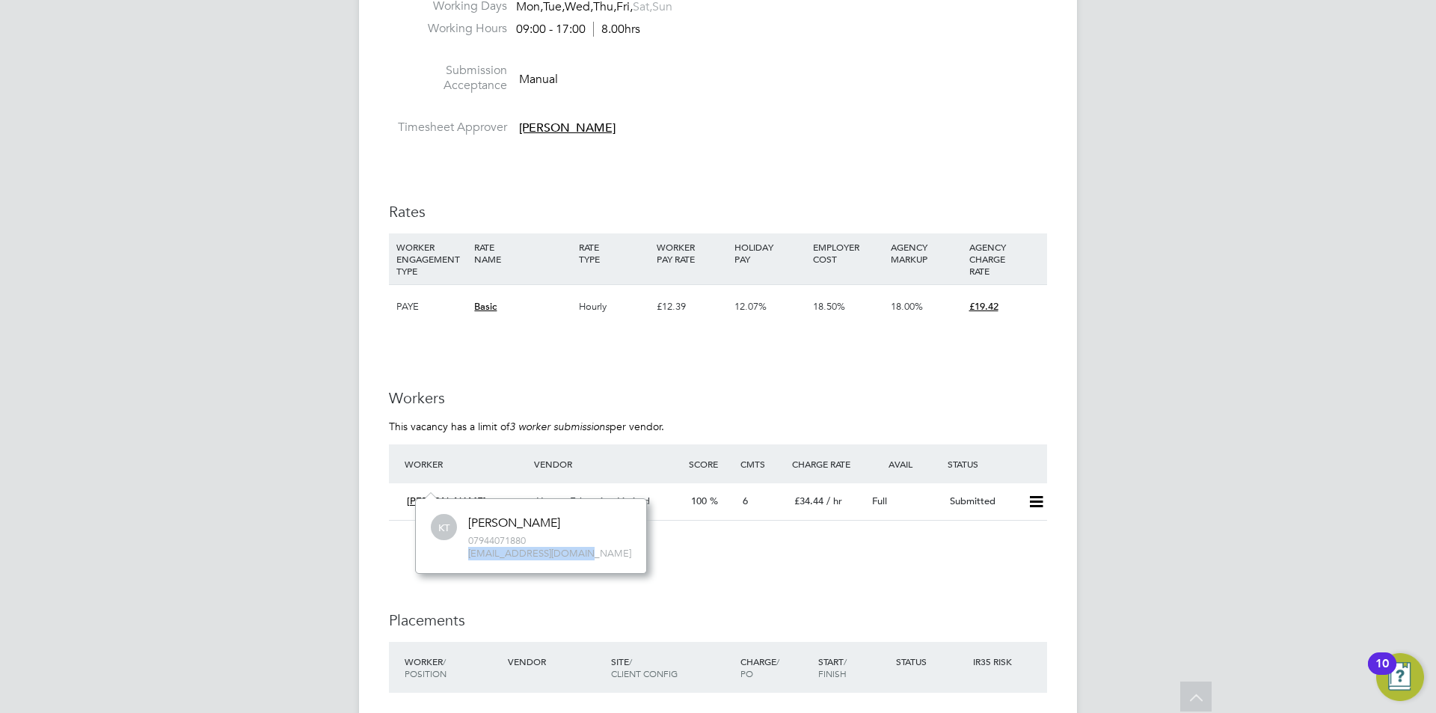
drag, startPoint x: 598, startPoint y: 554, endPoint x: 469, endPoint y: 557, distance: 128.7
click at [469, 557] on span "[EMAIL_ADDRESS][DOMAIN_NAME]" at bounding box center [549, 554] width 163 height 13
copy span "[EMAIL_ADDRESS][DOMAIN_NAME]"
click at [459, 489] on div "[PERSON_NAME]" at bounding box center [465, 501] width 129 height 25
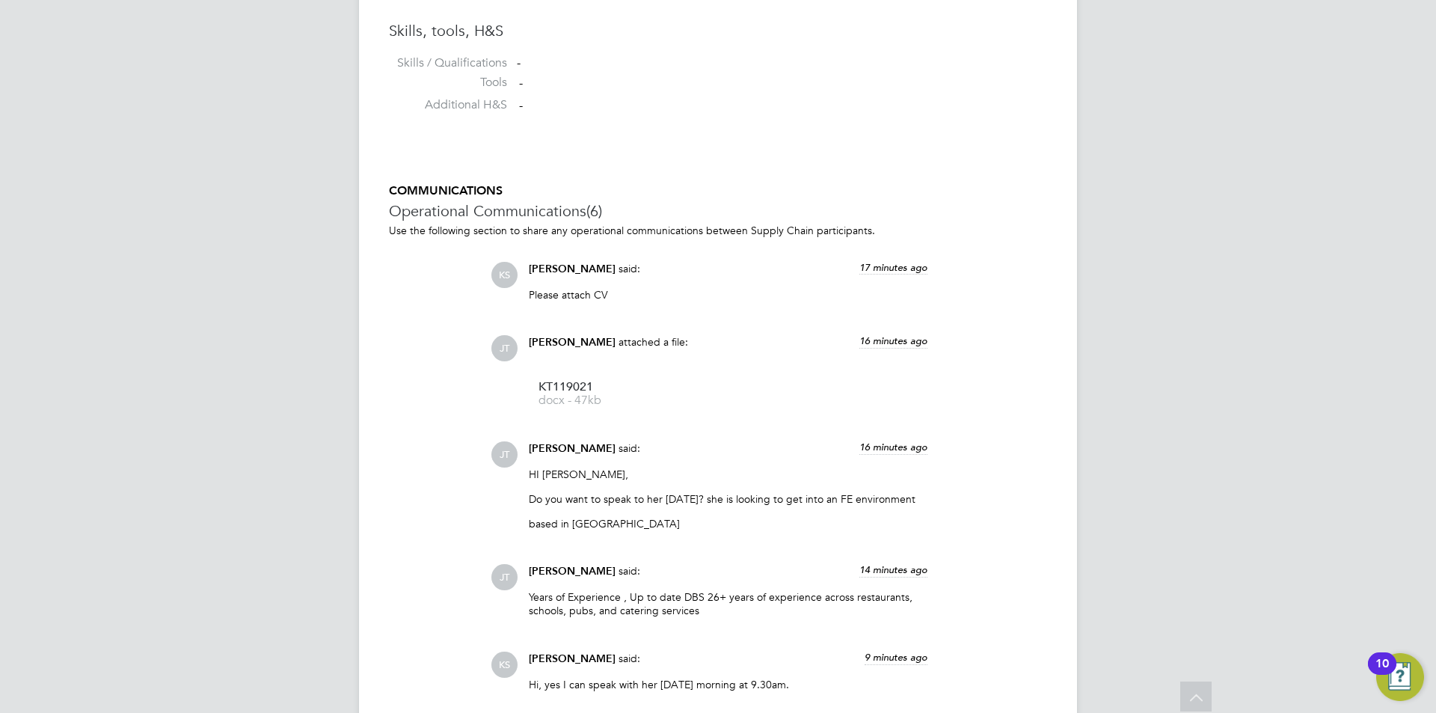
scroll to position [1557, 0]
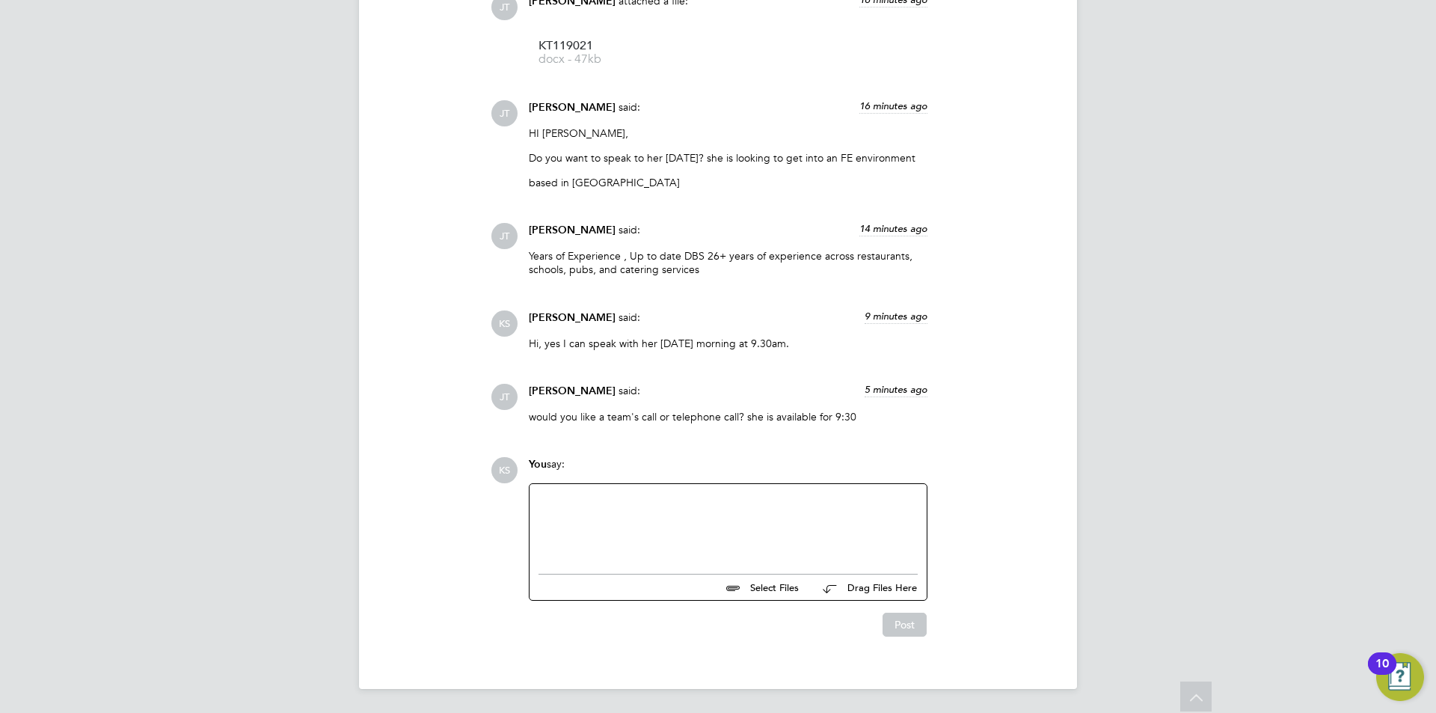
click at [679, 502] on div at bounding box center [728, 525] width 379 height 64
click at [544, 500] on div "Ive sent a Teams invite" at bounding box center [728, 525] width 379 height 64
click at [673, 497] on div "I've sent a Teams invite" at bounding box center [728, 525] width 379 height 64
click at [911, 624] on button "Post" at bounding box center [905, 625] width 44 height 24
